Goal: Task Accomplishment & Management: Manage account settings

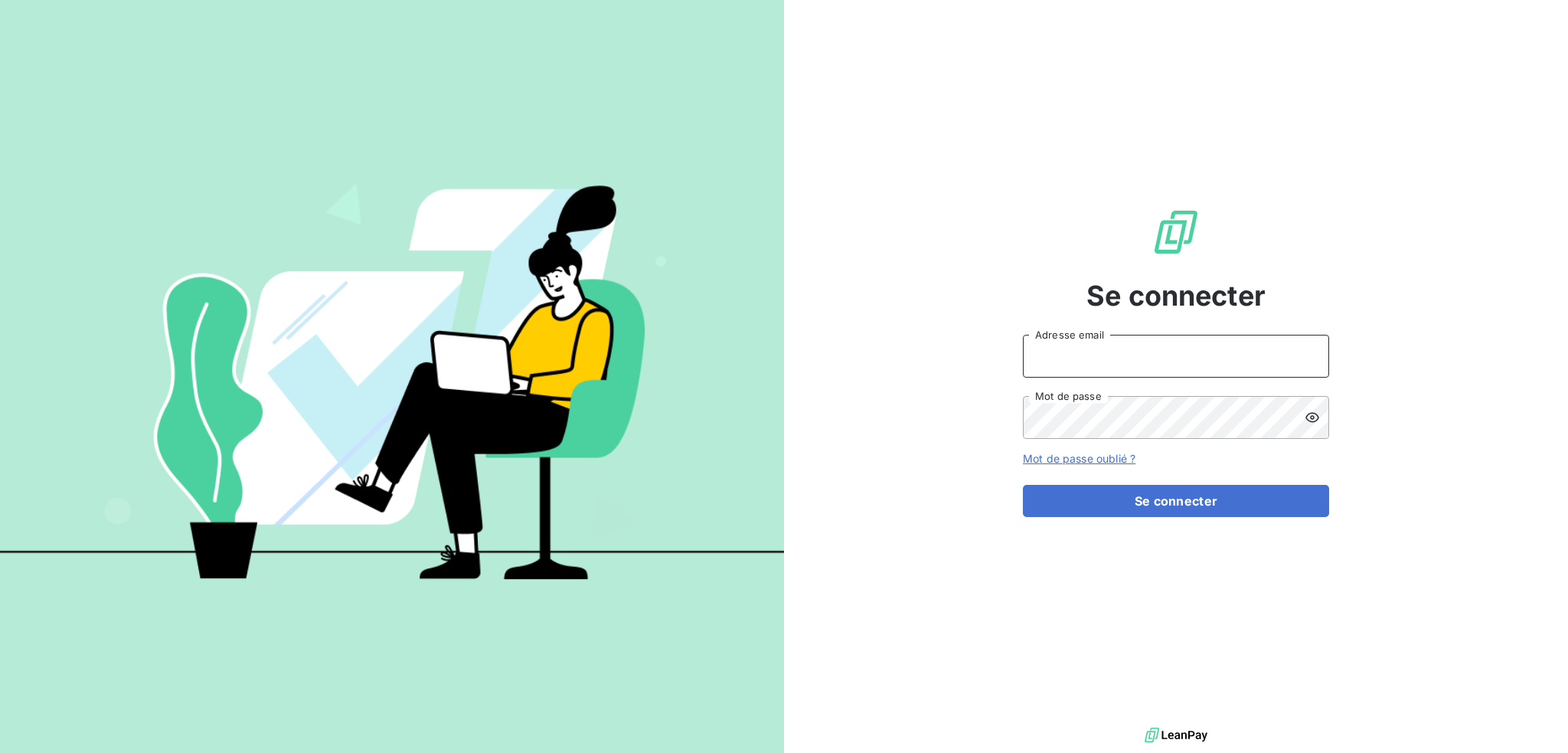
click at [1182, 354] on input "Adresse email" at bounding box center [1176, 356] width 306 height 43
type input "[EMAIL_ADDRESS][DOMAIN_NAME]"
click at [1023, 485] on button "Se connecter" at bounding box center [1176, 501] width 306 height 32
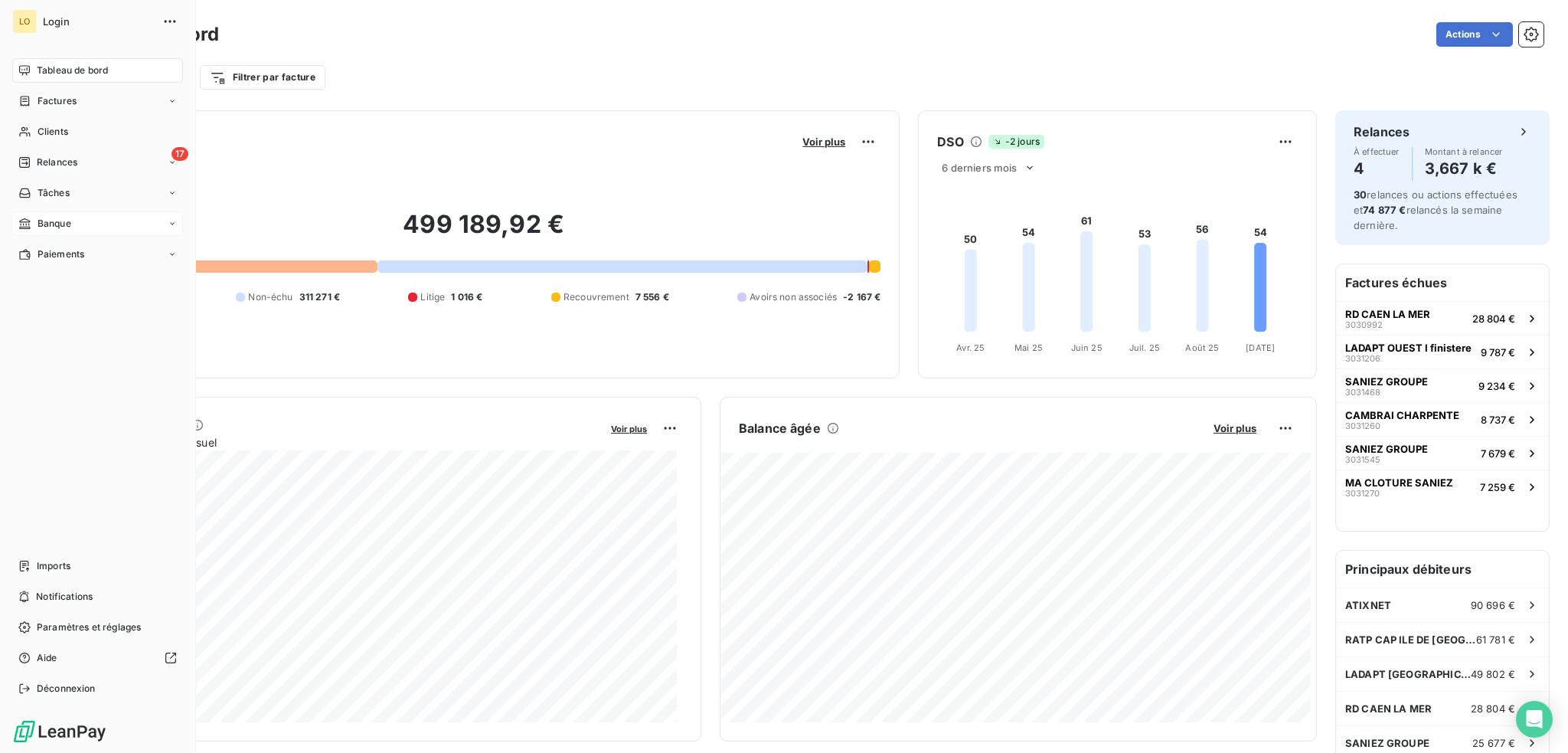
click at [72, 223] on div "Banque" at bounding box center [98, 224] width 171 height 24
